Goal: Task Accomplishment & Management: Manage account settings

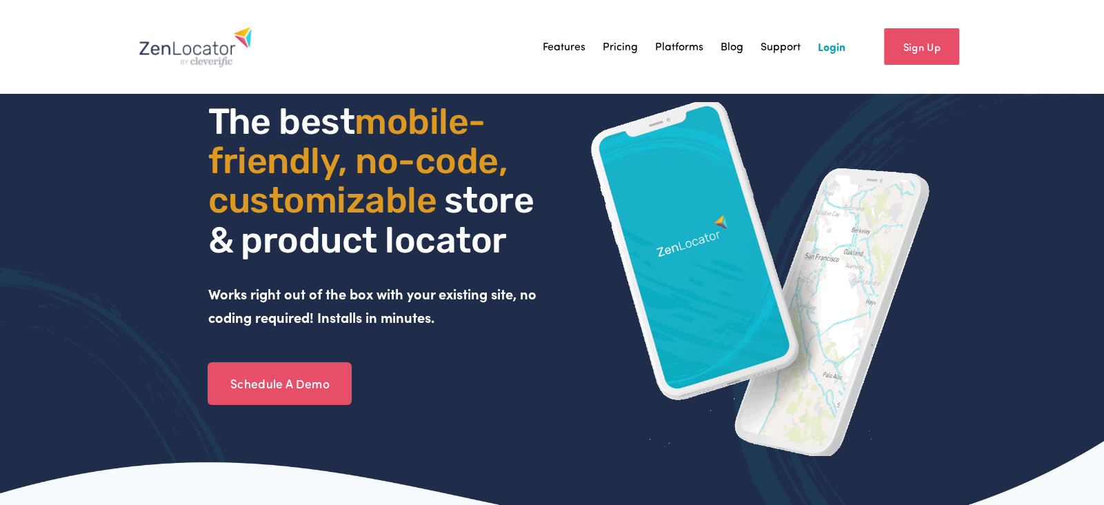
click at [831, 48] on link "Login" at bounding box center [832, 47] width 28 height 21
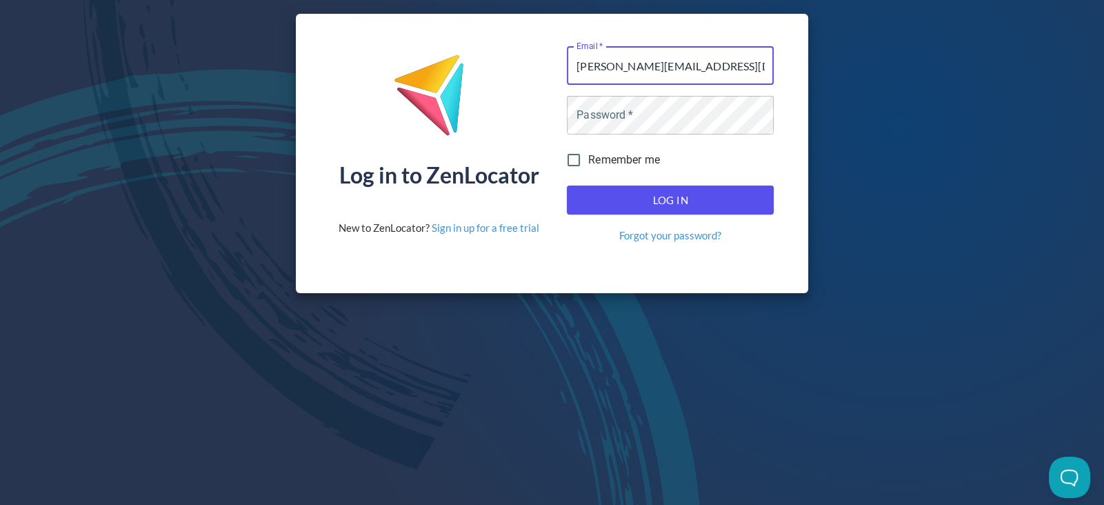
type input "briley@rcbigelow.com"
click at [867, 93] on div "Log in to ZenLocator New to ZenLocator? Sign in up for a free trial Email   * b…" at bounding box center [552, 153] width 1104 height 307
